Goal: Check status: Check status

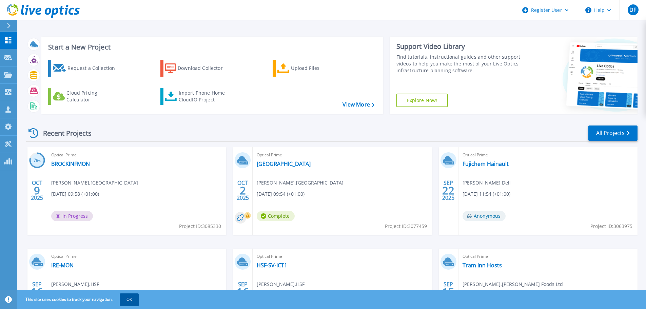
click at [132, 299] on button "OK" at bounding box center [129, 299] width 19 height 12
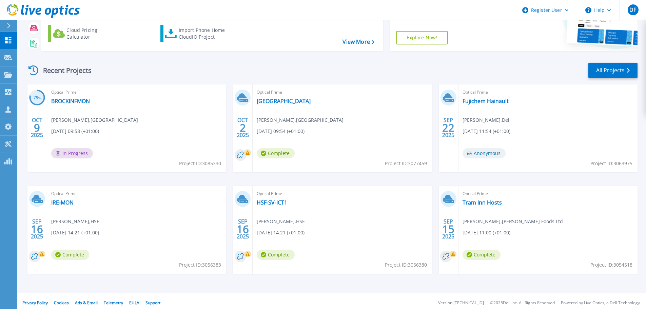
scroll to position [67, 0]
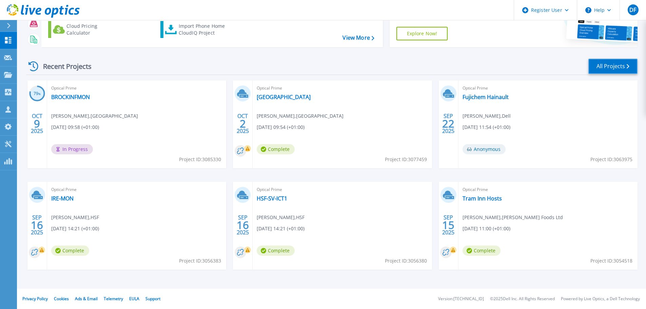
click at [611, 68] on link "All Projects" at bounding box center [613, 66] width 49 height 15
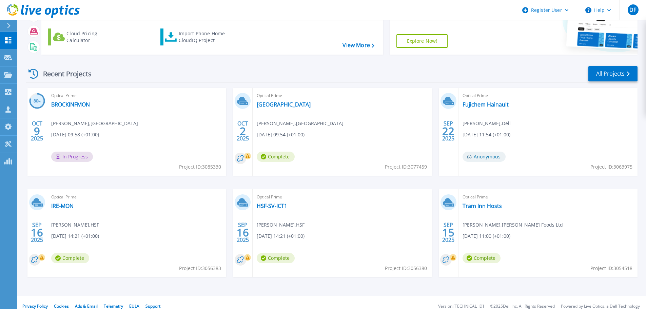
scroll to position [67, 0]
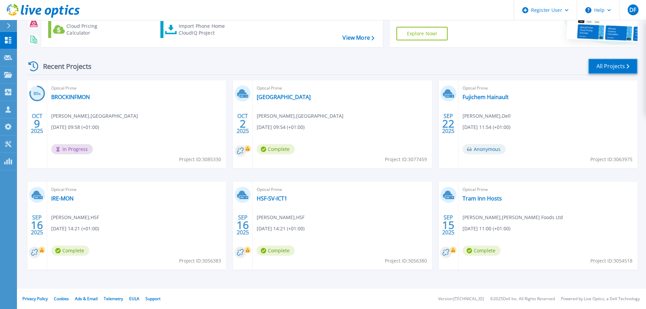
click at [595, 72] on link "All Projects" at bounding box center [613, 66] width 49 height 15
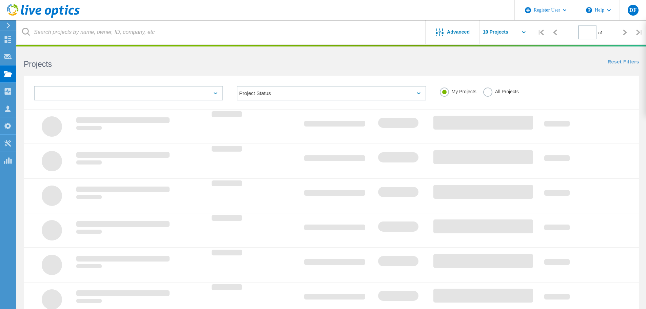
type input "1"
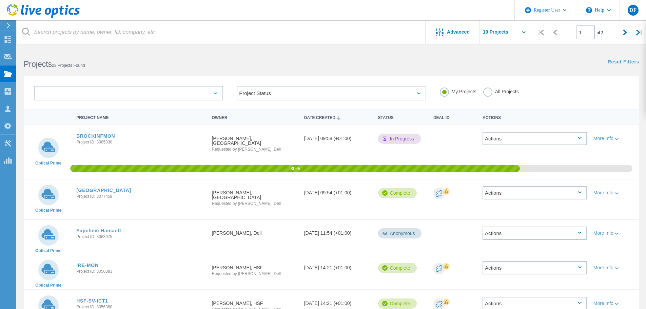
click at [489, 93] on label "All Projects" at bounding box center [501, 91] width 36 height 6
click at [0, 0] on input "All Projects" at bounding box center [0, 0] width 0 height 0
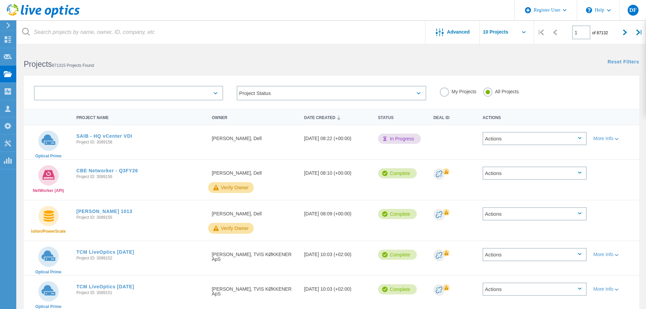
click at [445, 93] on label "My Projects" at bounding box center [458, 91] width 37 height 6
click at [0, 0] on input "My Projects" at bounding box center [0, 0] width 0 height 0
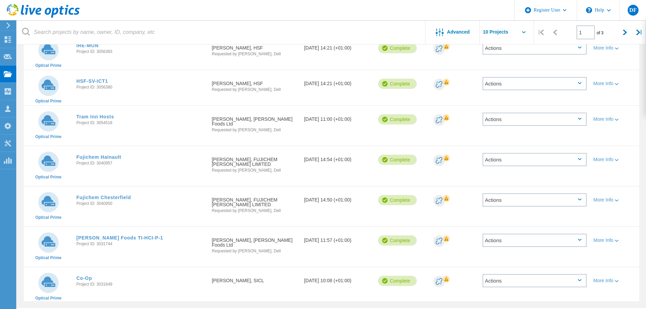
scroll to position [220, 0]
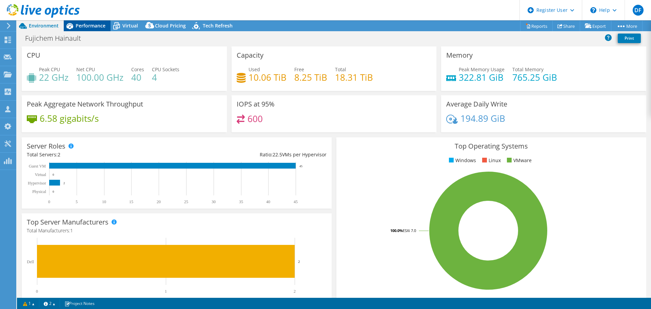
click at [90, 26] on span "Performance" at bounding box center [91, 25] width 30 height 6
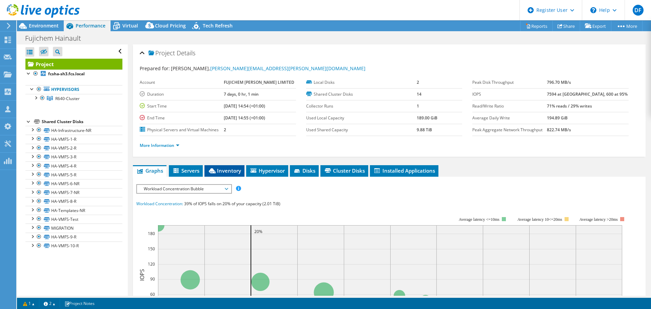
click at [227, 170] on span "Inventory" at bounding box center [224, 170] width 33 height 7
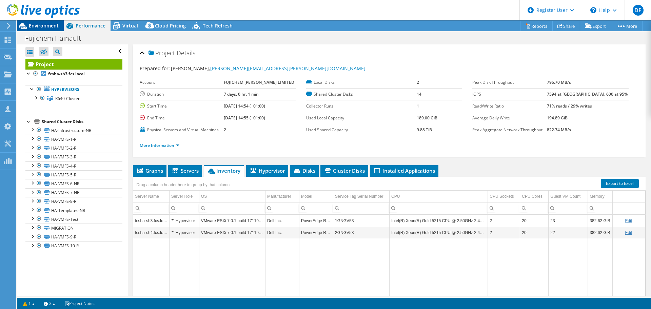
click at [51, 25] on span "Environment" at bounding box center [44, 25] width 30 height 6
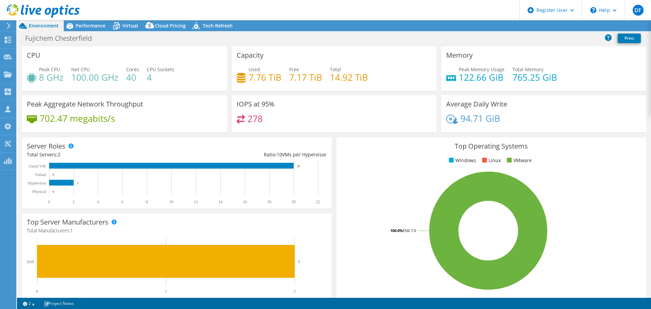
select select "USD"
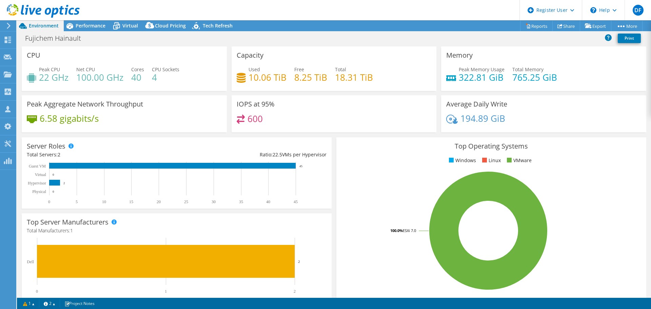
select select "USD"
